Goal: Task Accomplishment & Management: Complete application form

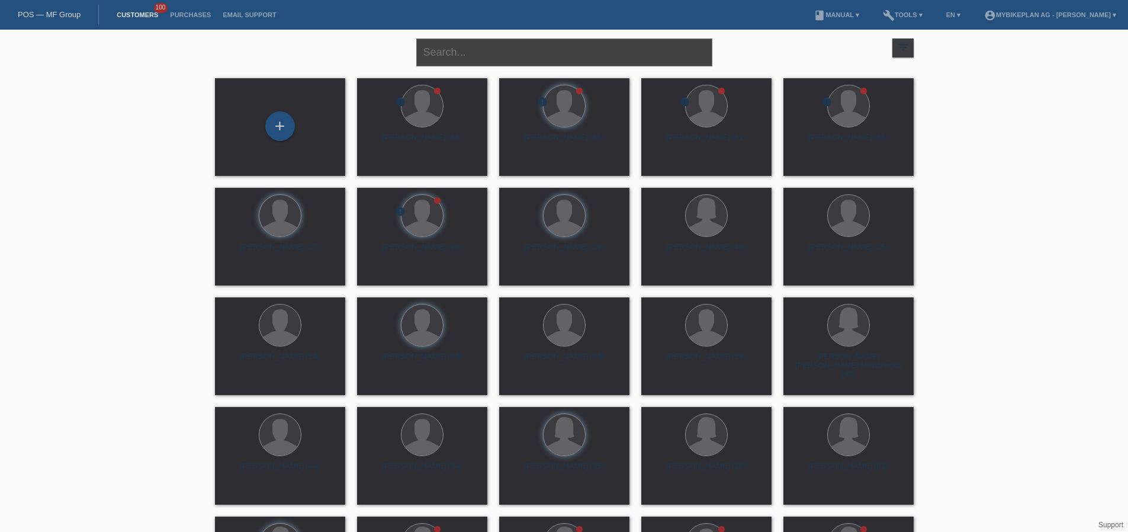
click at [464, 56] on input "text" at bounding box center [564, 53] width 296 height 28
paste input "Luzia Kunz"
type input "[PERSON_NAME]"
click at [445, 146] on div "Luzia Stephanie Kunz - Blind (45)" at bounding box center [422, 142] width 111 height 19
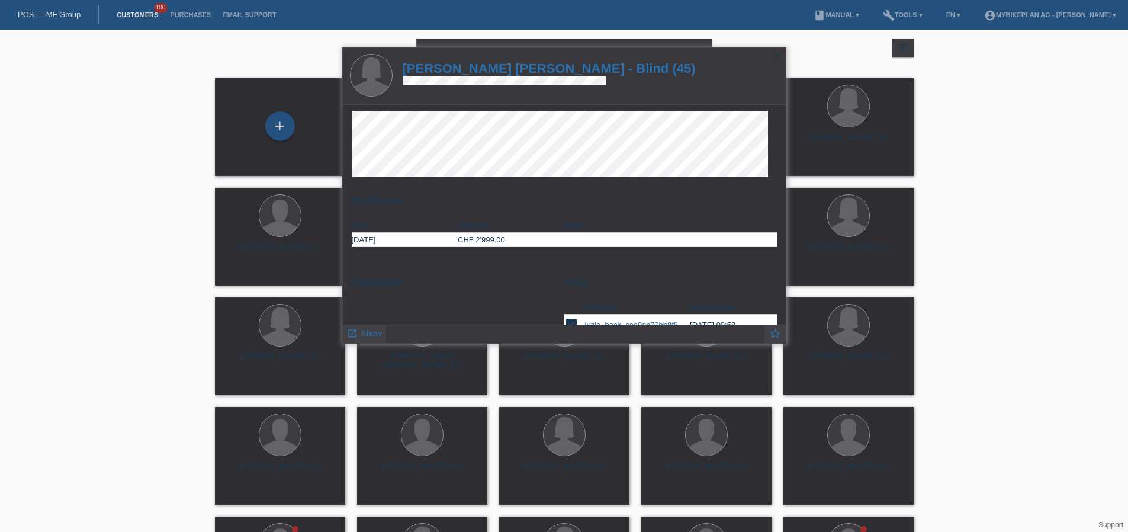
click at [458, 69] on h1 "Luzia Stephanie Kunz - Blind (45)" at bounding box center [549, 68] width 293 height 15
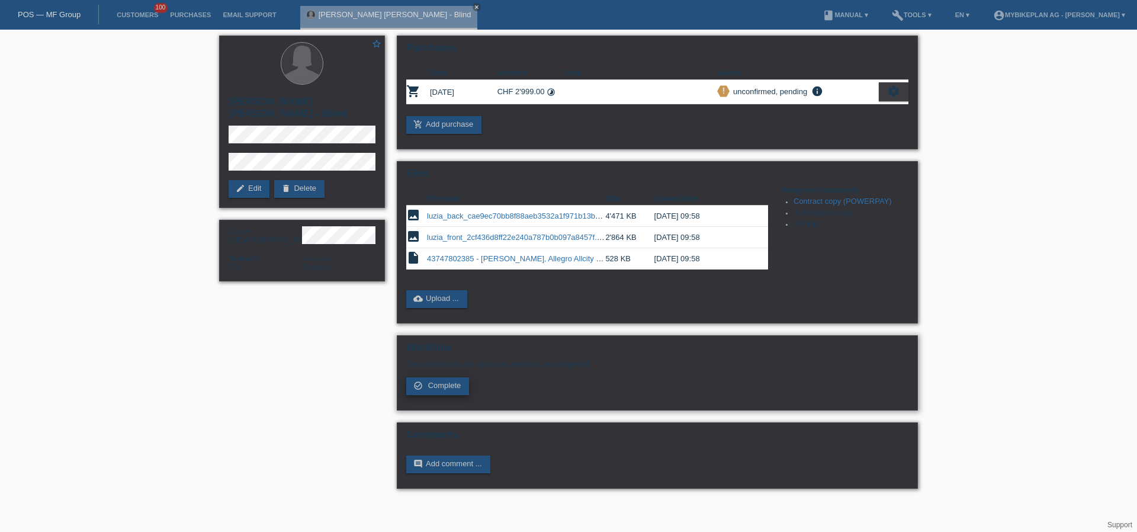
click at [453, 390] on span "Complete" at bounding box center [444, 385] width 33 height 9
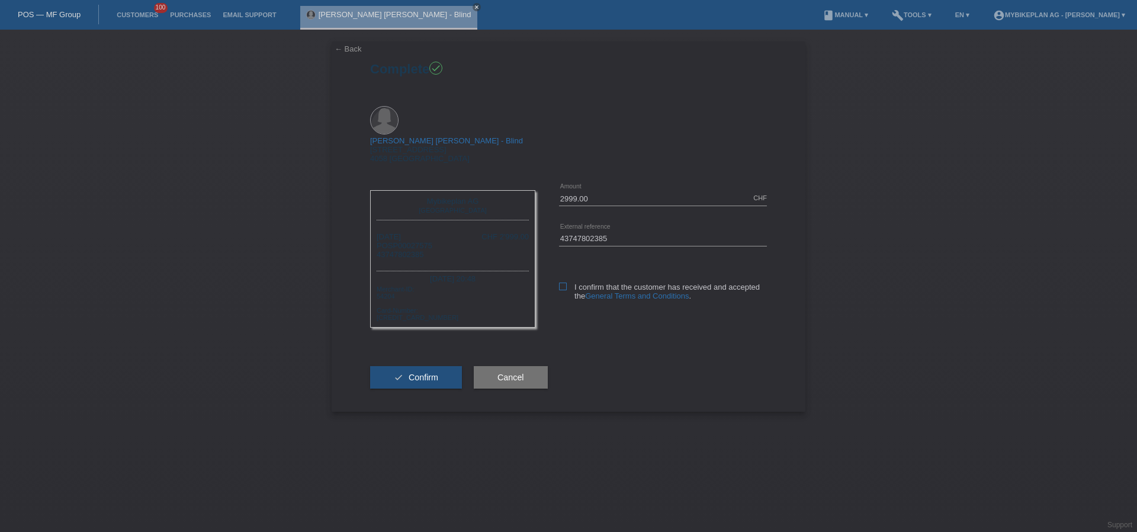
click at [562, 283] on label "I confirm that the customer has received and accepted the General Terms and Con…" at bounding box center [663, 292] width 208 height 18
click at [562, 283] on input "I confirm that the customer has received and accepted the General Terms and Con…" at bounding box center [563, 287] width 8 height 8
click at [562, 283] on label "I confirm that the customer has received and accepted the General Terms and Con…" at bounding box center [663, 292] width 208 height 18
click at [562, 283] on input "I confirm that the customer has received and accepted the General Terms and Con…" at bounding box center [563, 287] width 8 height 8
click at [435, 373] on span "Confirm" at bounding box center [424, 377] width 30 height 9
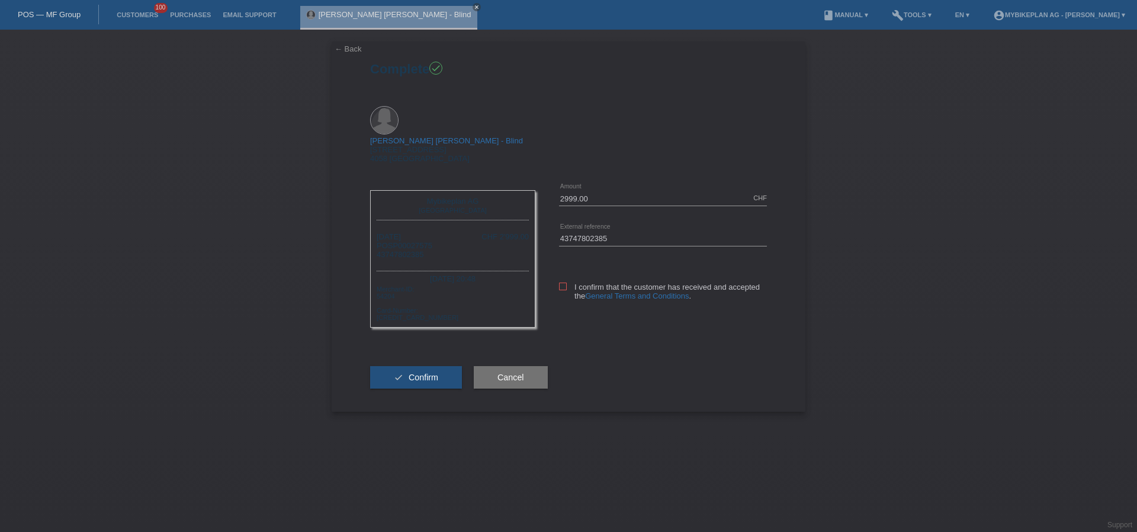
click at [563, 283] on icon at bounding box center [563, 287] width 8 height 8
click at [563, 283] on input "I confirm that the customer has received and accepted the General Terms and Con…" at bounding box center [563, 287] width 8 height 8
checkbox input "true"
drag, startPoint x: 428, startPoint y: 350, endPoint x: 435, endPoint y: 350, distance: 7.7
click at [428, 373] on span "Confirm" at bounding box center [424, 377] width 30 height 9
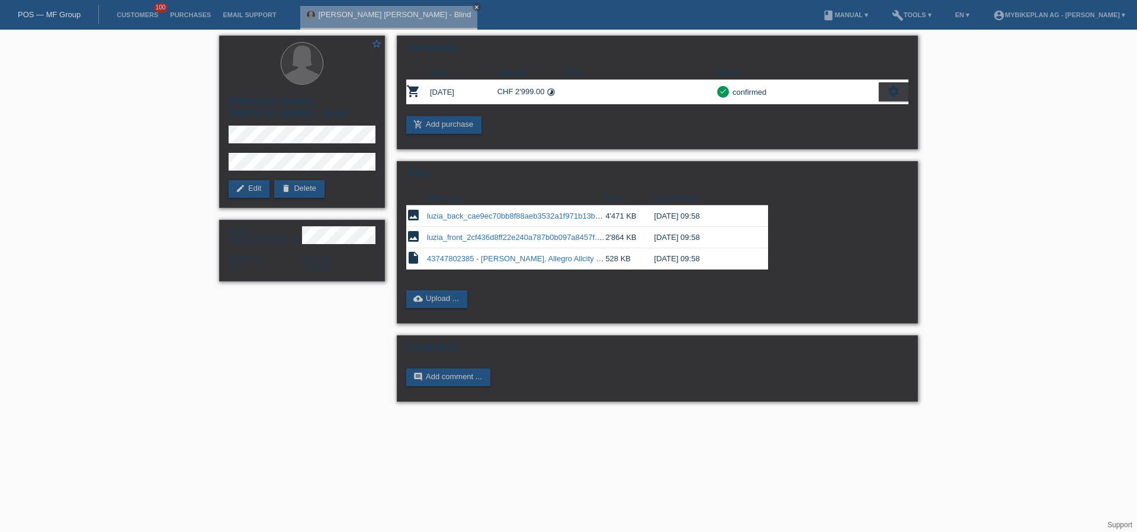
click at [69, 15] on link "POS — MF Group" at bounding box center [49, 14] width 63 height 9
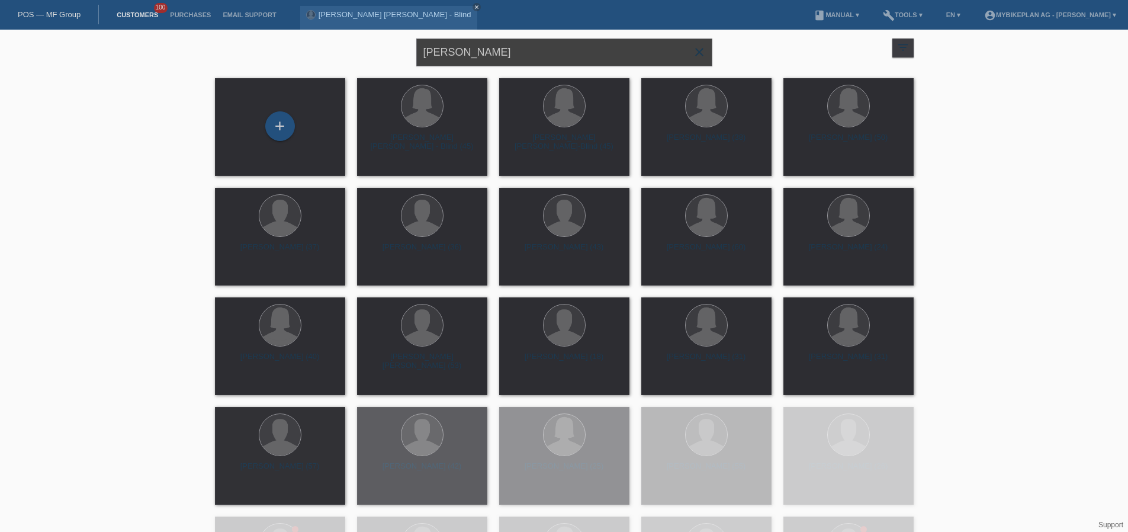
click at [515, 46] on input "Luzia Kunz" at bounding box center [564, 53] width 296 height 28
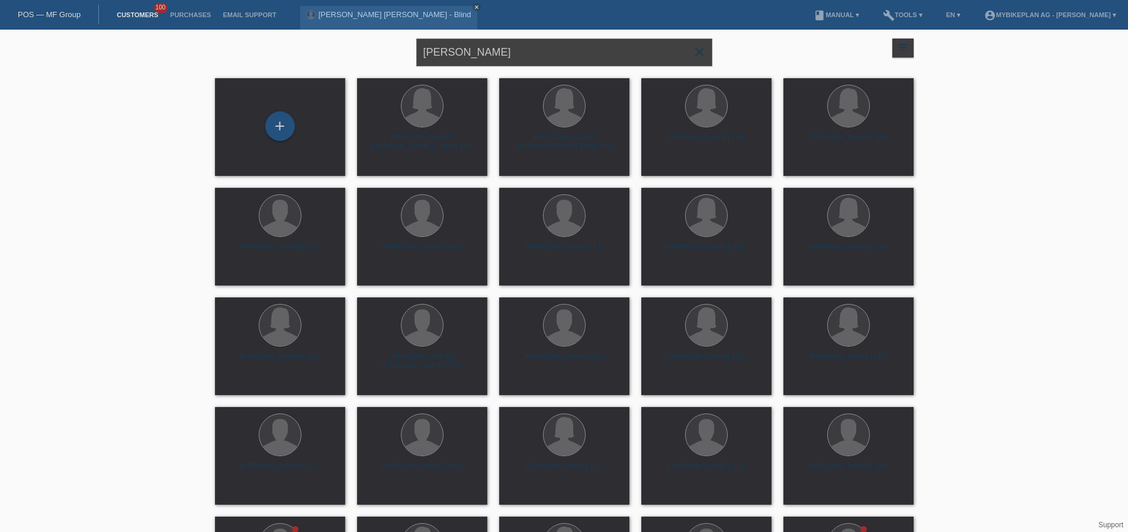
click at [515, 46] on input "Luzia Kunz" at bounding box center [564, 53] width 296 height 28
click at [516, 49] on input "Luzia Kunz" at bounding box center [564, 53] width 296 height 28
paste input "[PERSON_NAME]"
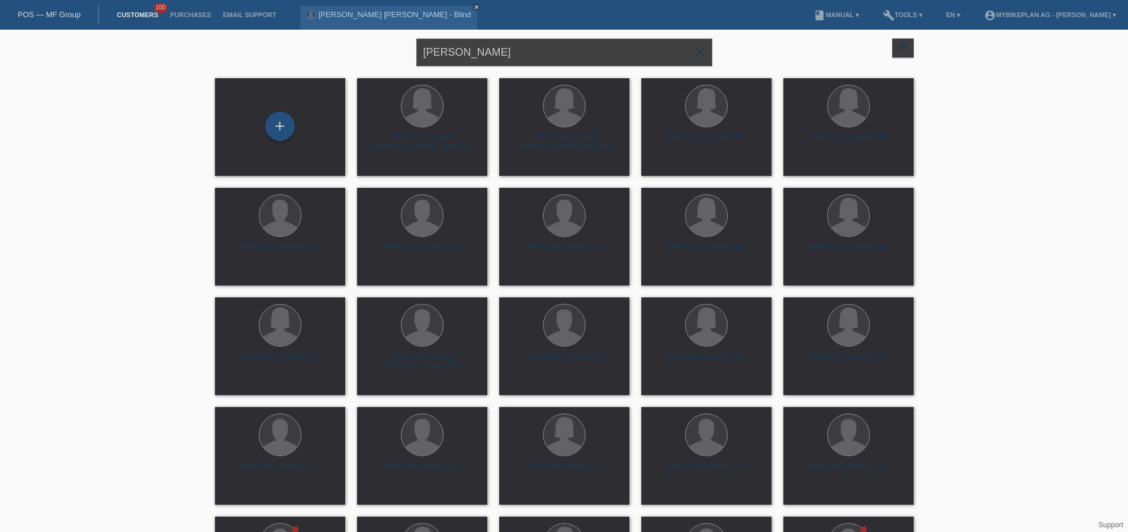
type input "[PERSON_NAME]"
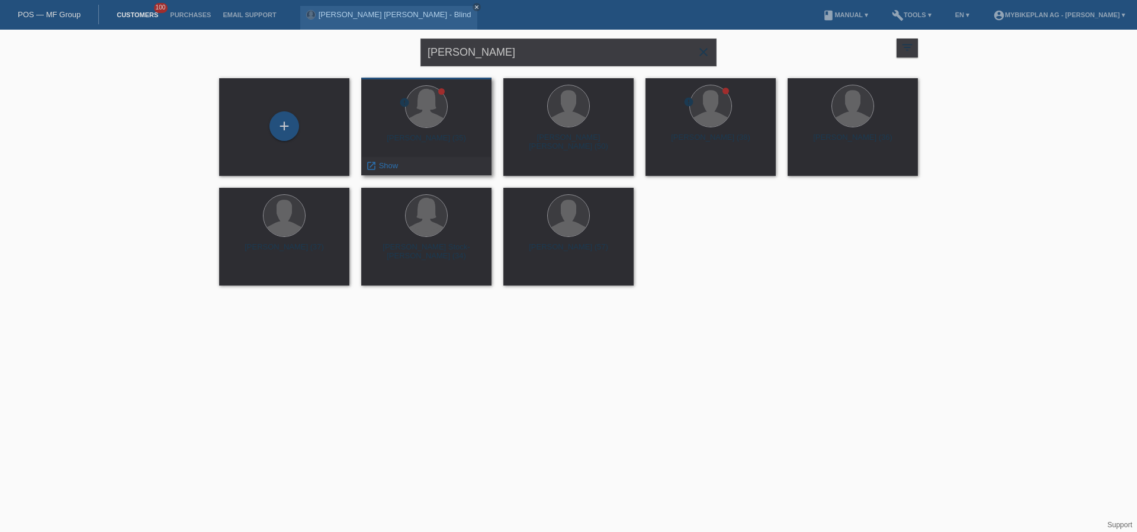
click at [441, 146] on div "Esra Blaser (35)" at bounding box center [426, 142] width 111 height 19
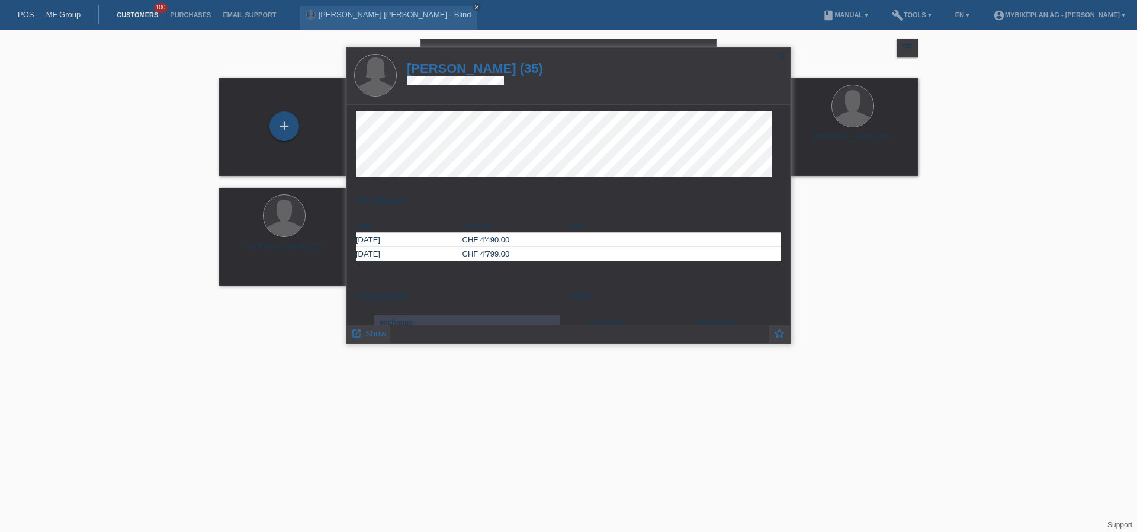
click at [496, 69] on h1 "Esra Blaser (35)" at bounding box center [475, 68] width 136 height 15
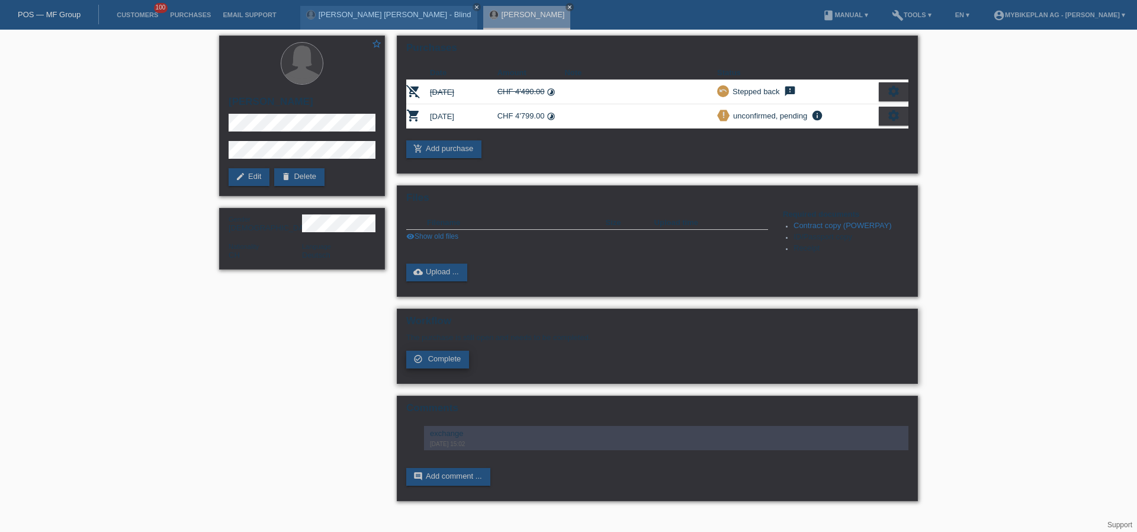
click at [448, 362] on span "Complete" at bounding box center [444, 358] width 33 height 9
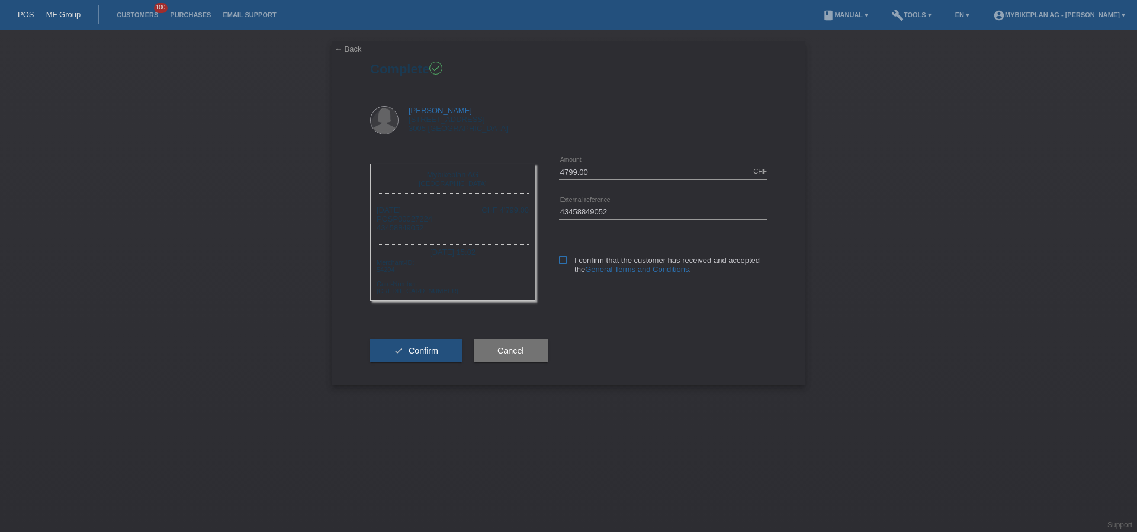
click at [559, 264] on label "I confirm that the customer has received and accepted the General Terms and Con…" at bounding box center [663, 265] width 208 height 18
click at [559, 264] on input "I confirm that the customer has received and accepted the General Terms and Con…" at bounding box center [563, 260] width 8 height 8
checkbox input "true"
click at [445, 352] on button "check Confirm" at bounding box center [416, 350] width 92 height 23
